Goal: Communication & Community: Answer question/provide support

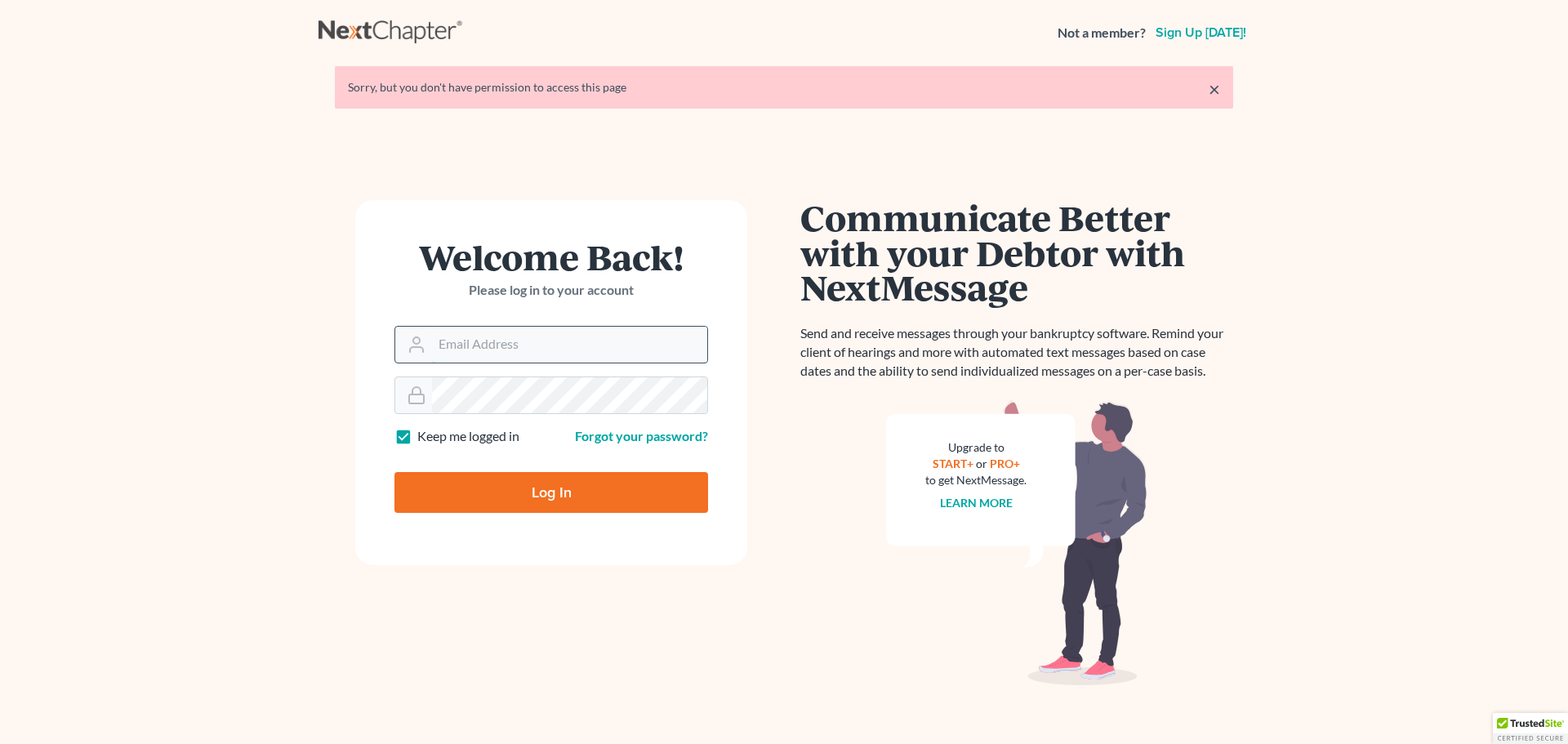
drag, startPoint x: 0, startPoint y: 0, endPoint x: 490, endPoint y: 348, distance: 601.0
click at [490, 348] on input "Email Address" at bounding box center [569, 345] width 275 height 36
type input "[EMAIL_ADDRESS][DOMAIN_NAME]"
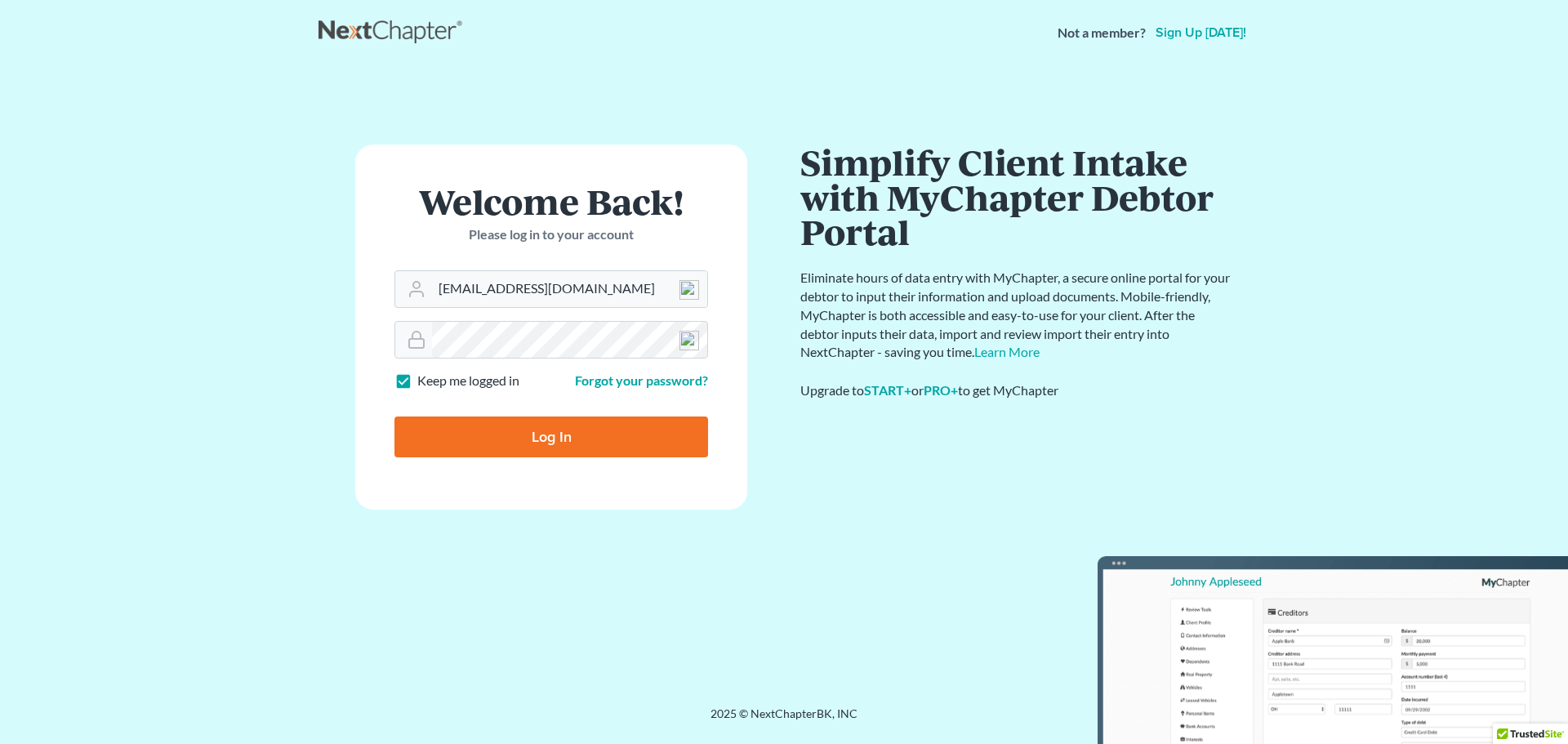
click at [522, 440] on input "Log In" at bounding box center [551, 437] width 314 height 41
type input "Thinking..."
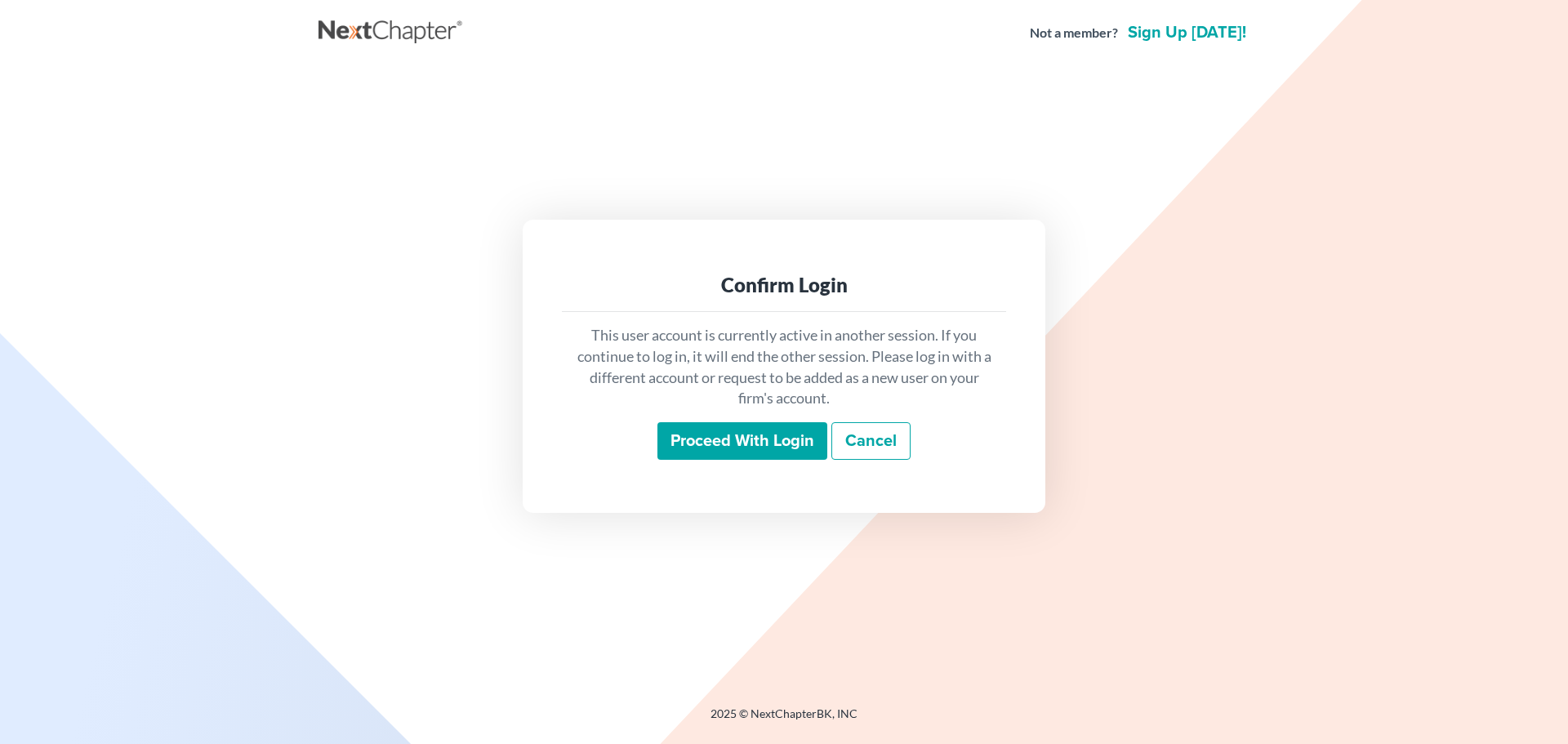
click at [770, 441] on input "Proceed with login" at bounding box center [742, 441] width 170 height 38
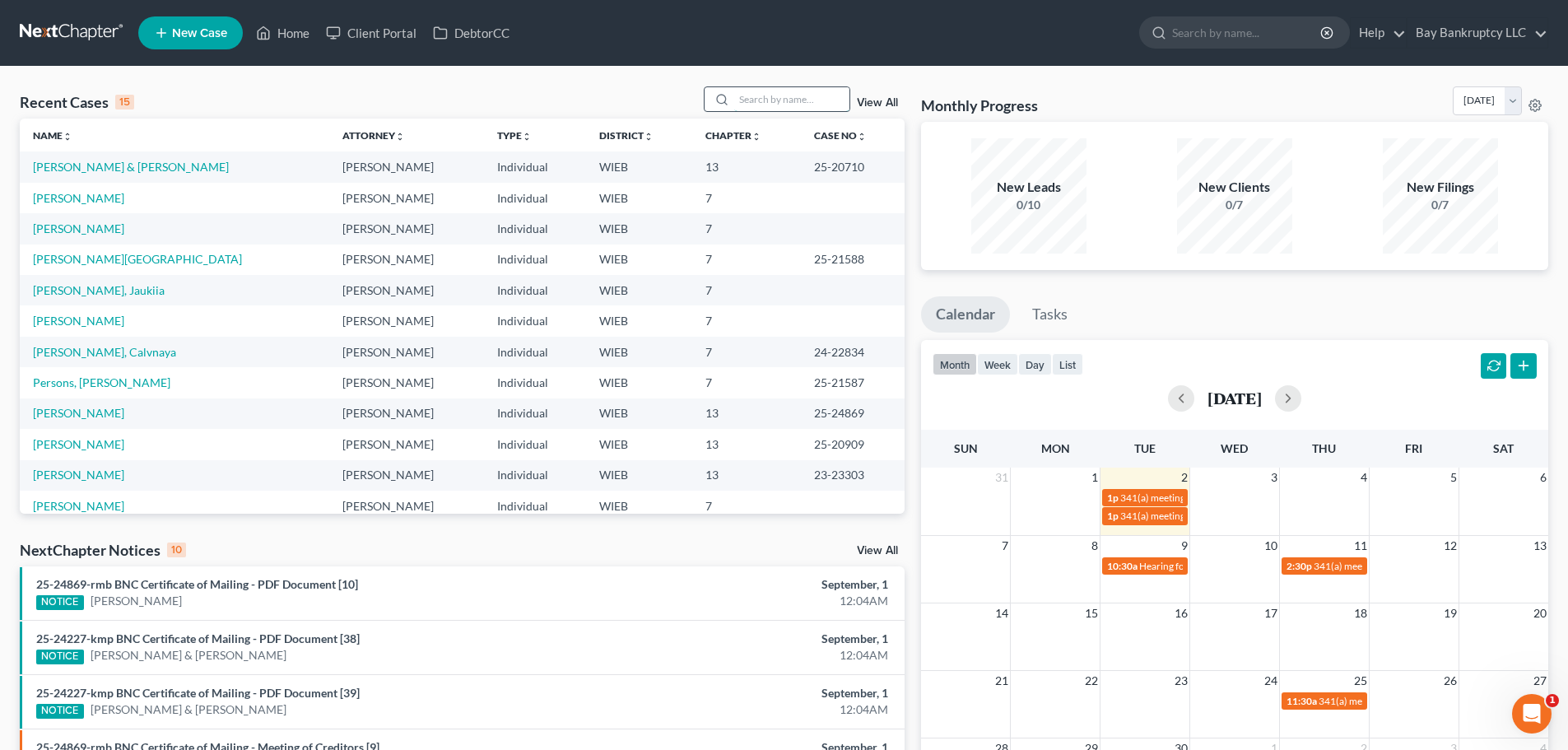
click at [772, 95] on input "search" at bounding box center [791, 99] width 115 height 24
type input "devondra"
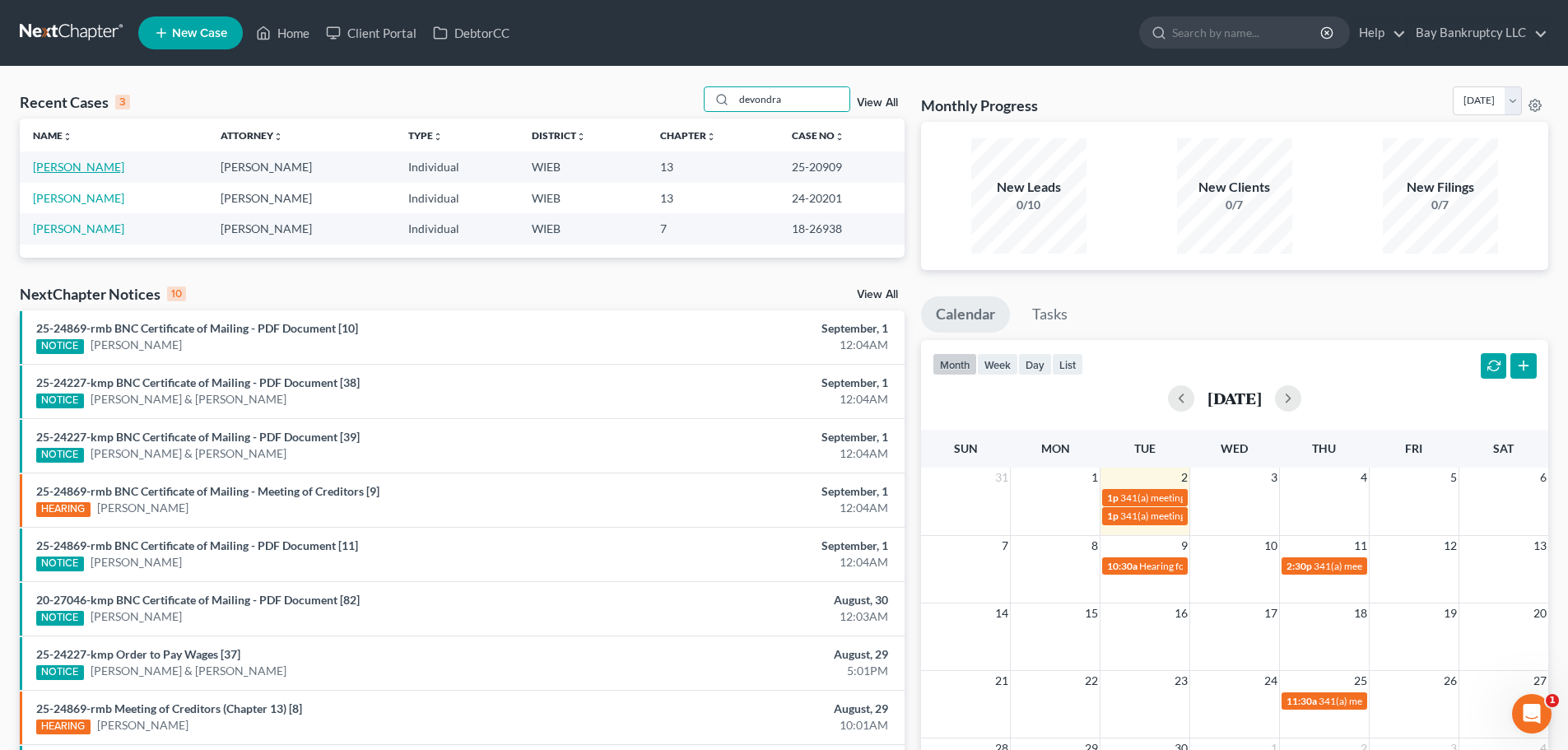
click at [93, 166] on link "[PERSON_NAME]" at bounding box center [79, 166] width 91 height 14
select select "2"
select select "1"
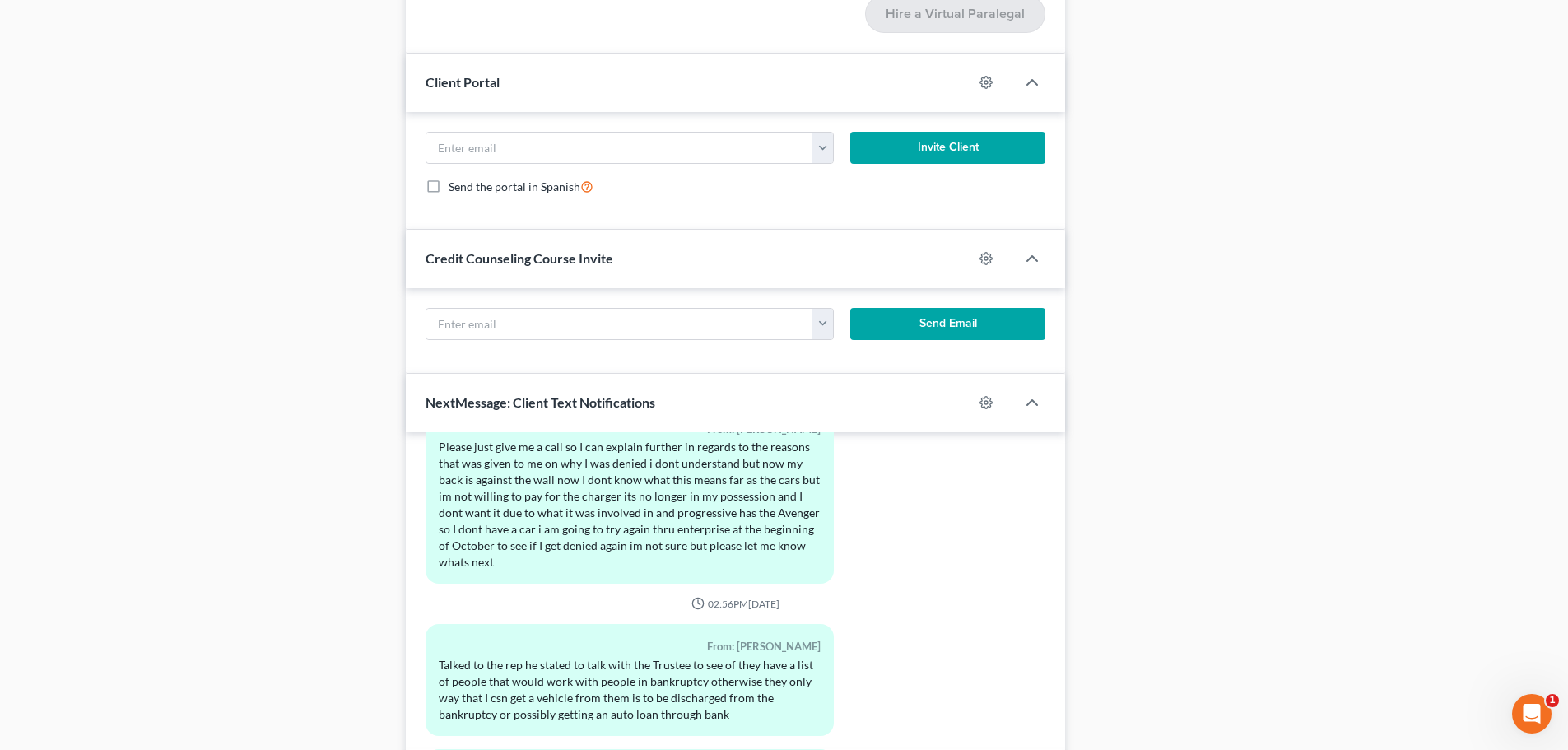
scroll to position [2253, 0]
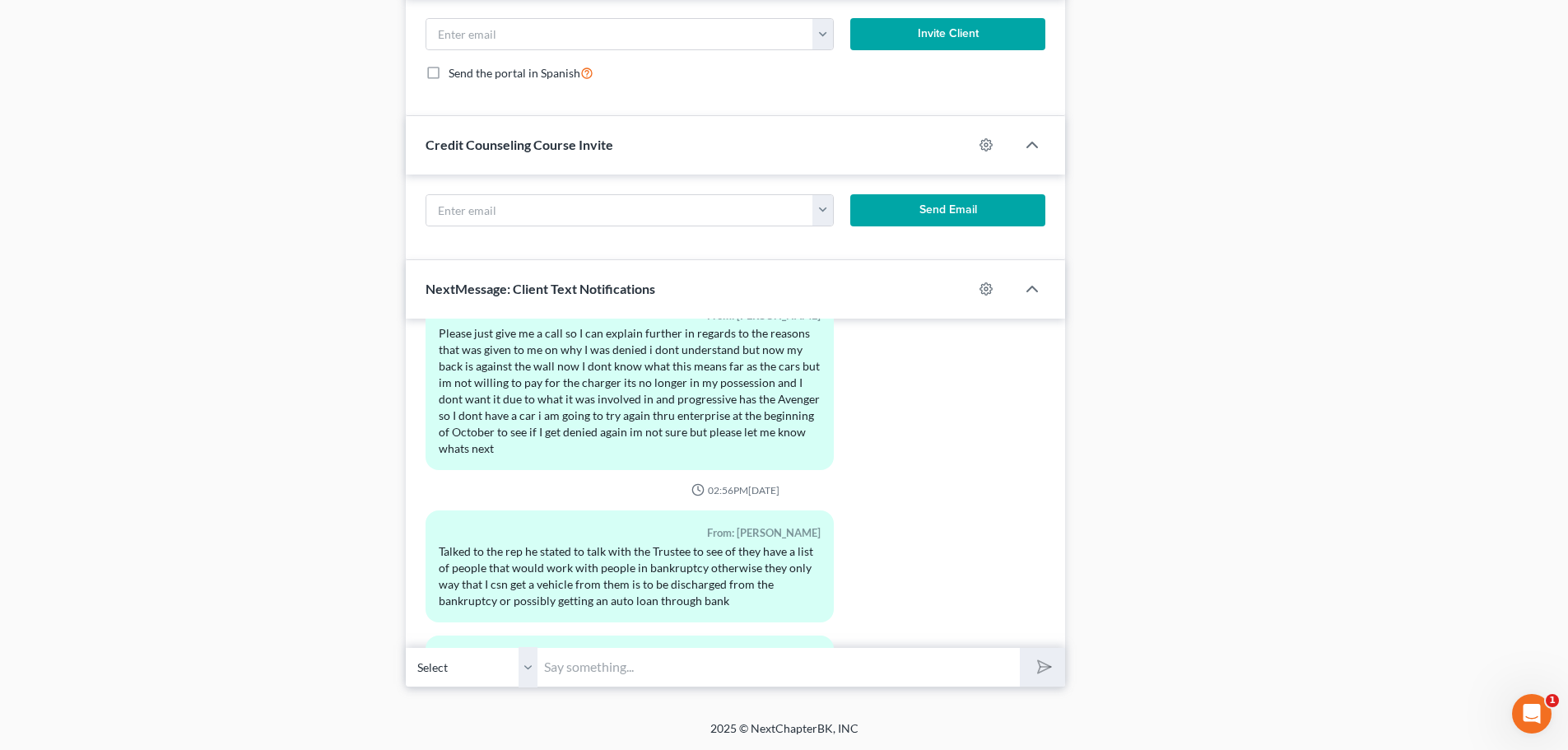
click at [624, 670] on input "text" at bounding box center [778, 667] width 483 height 41
type input "Ok, try to breathe and I will call you this afternoon."
click at [1036, 665] on icon "submit" at bounding box center [1041, 666] width 23 height 23
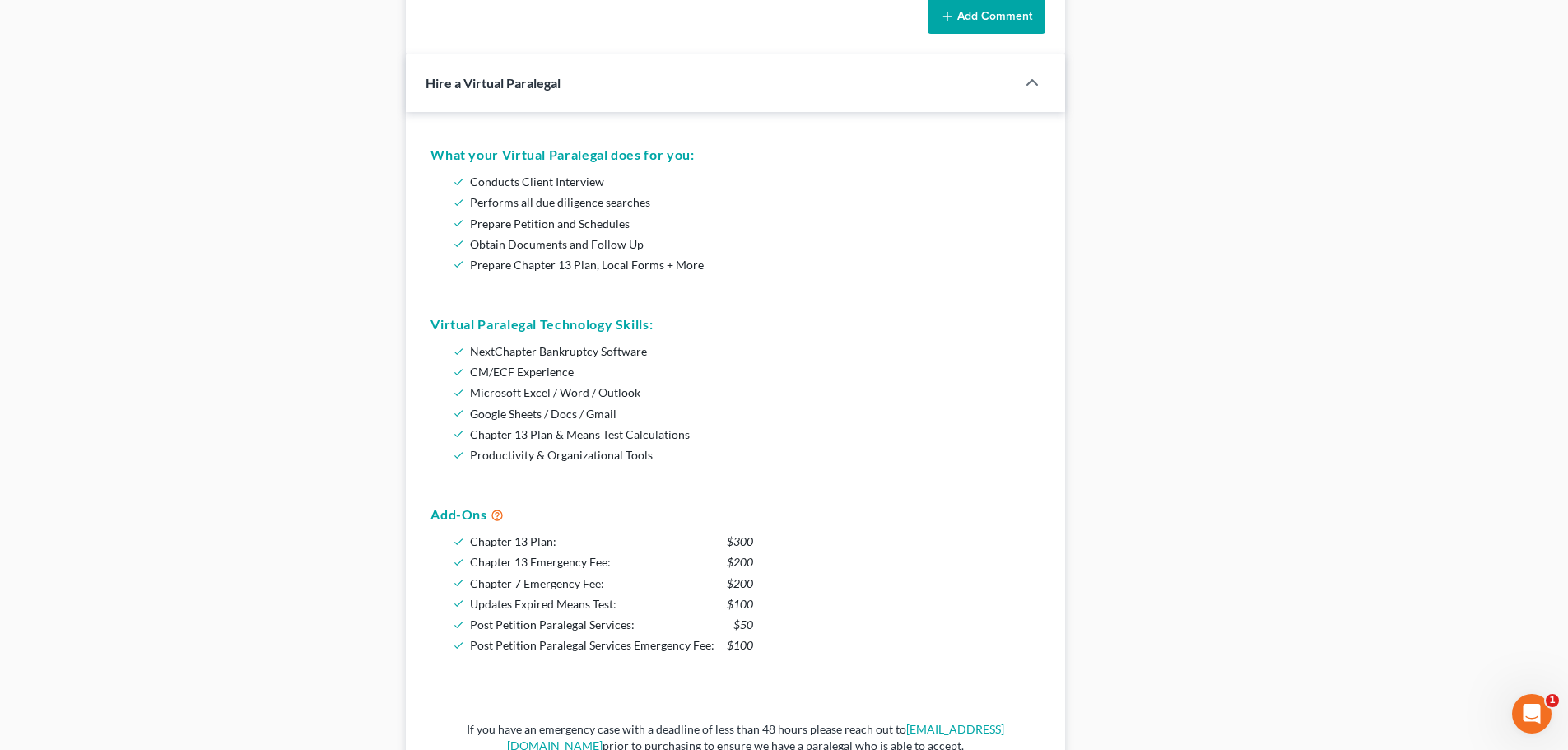
scroll to position [1184, 0]
